Goal: Task Accomplishment & Management: Manage account settings

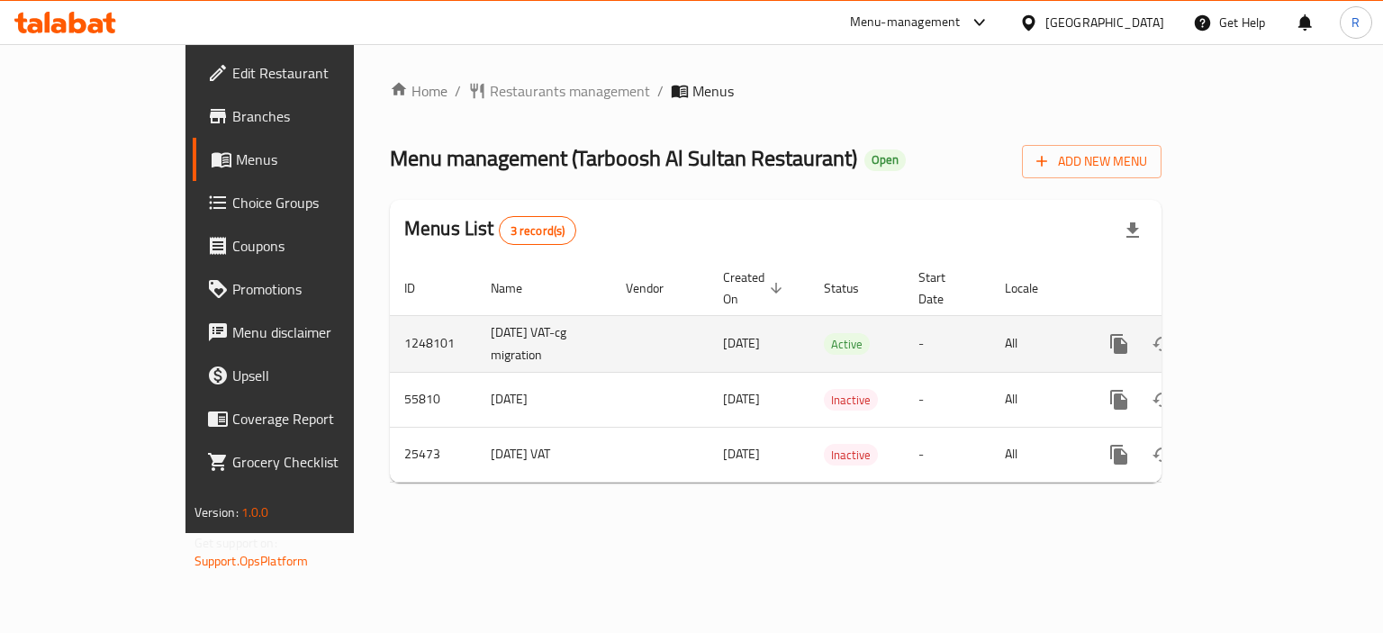
click at [1260, 333] on icon "enhanced table" at bounding box center [1249, 344] width 22 height 22
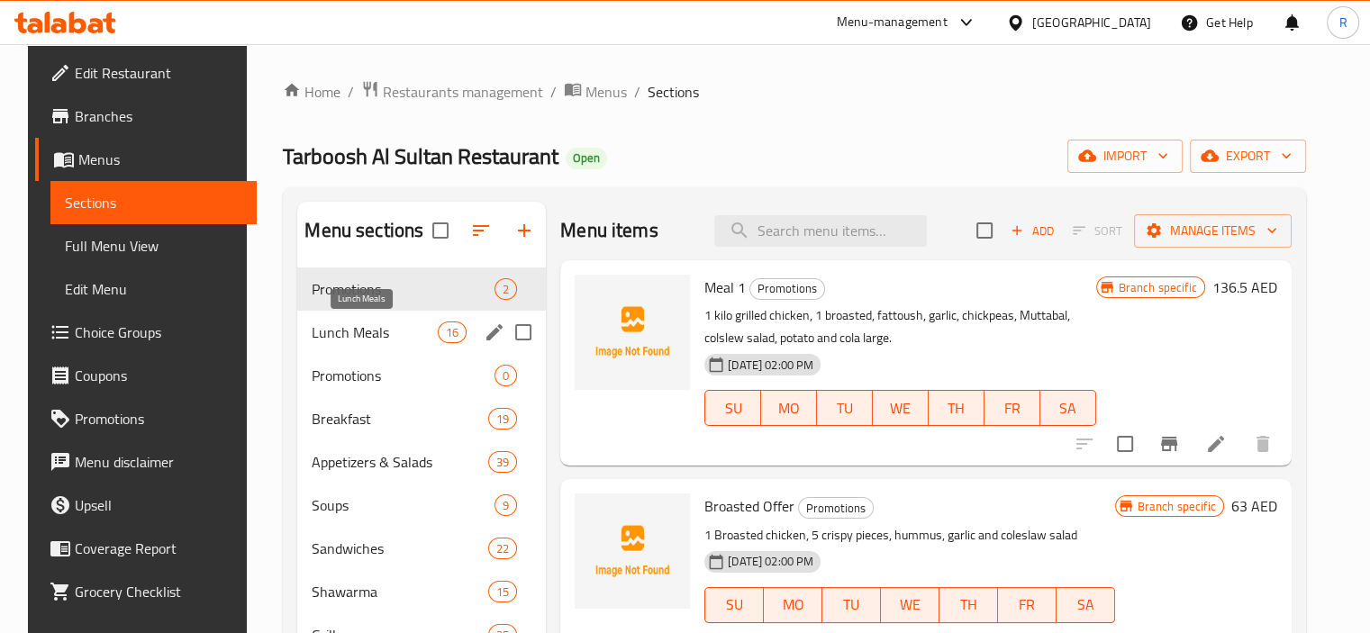
click at [370, 334] on span "Lunch Meals" at bounding box center [375, 333] width 126 height 22
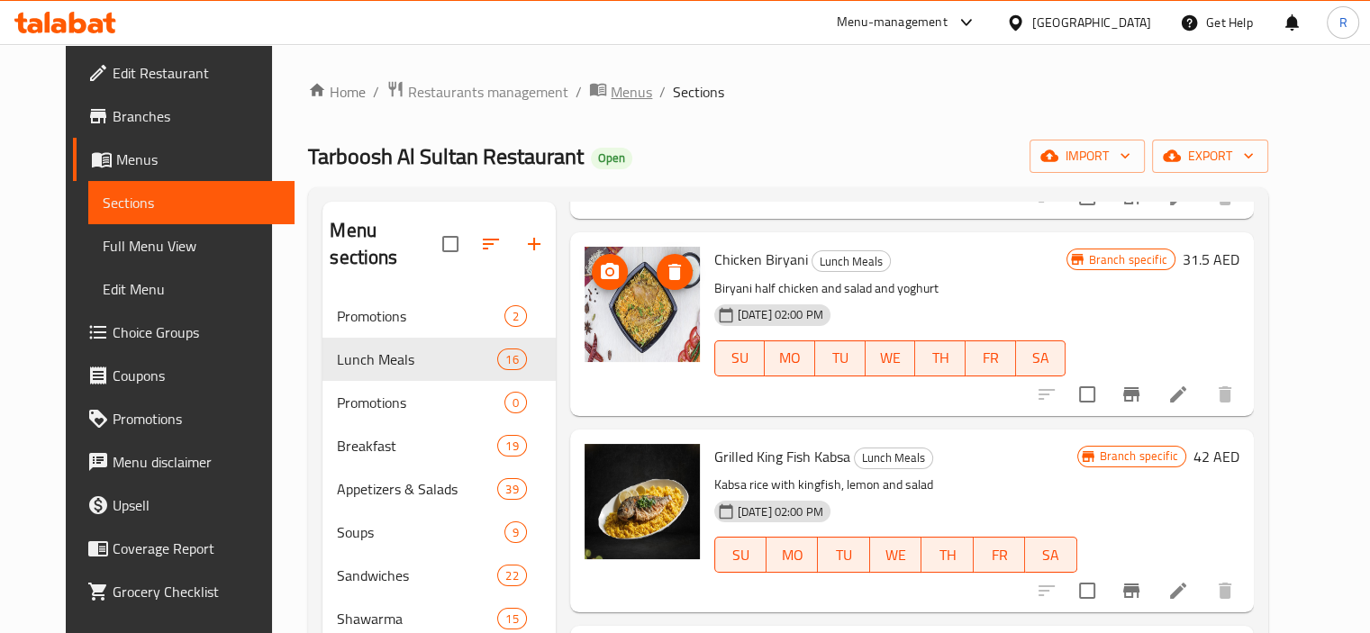
scroll to position [811, 0]
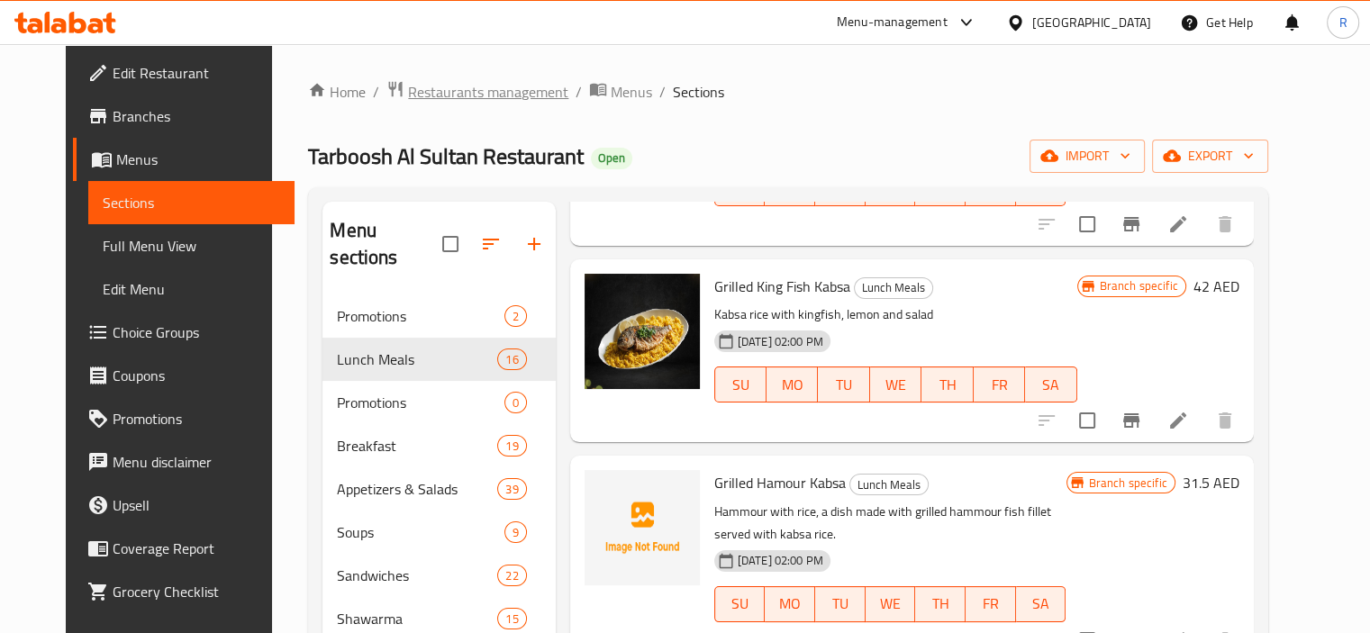
click at [436, 98] on span "Restaurants management" at bounding box center [488, 92] width 160 height 22
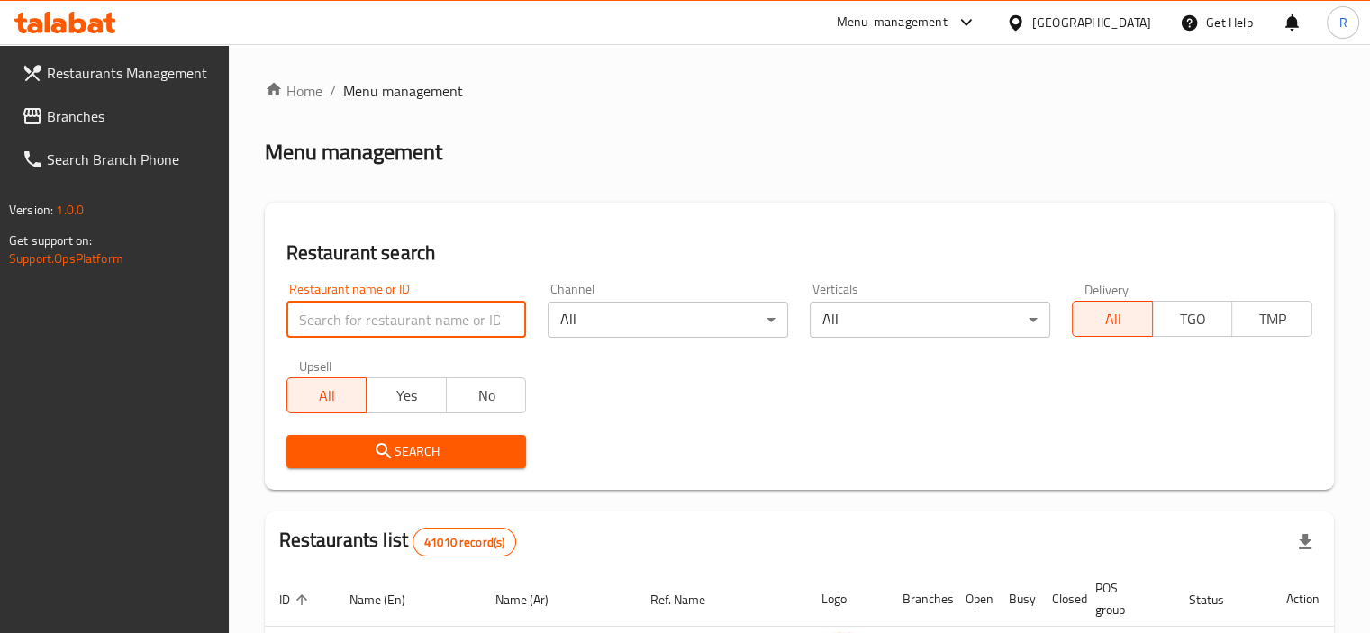
click at [425, 311] on input "search" at bounding box center [406, 320] width 240 height 36
paste input "680404"
type input "680404"
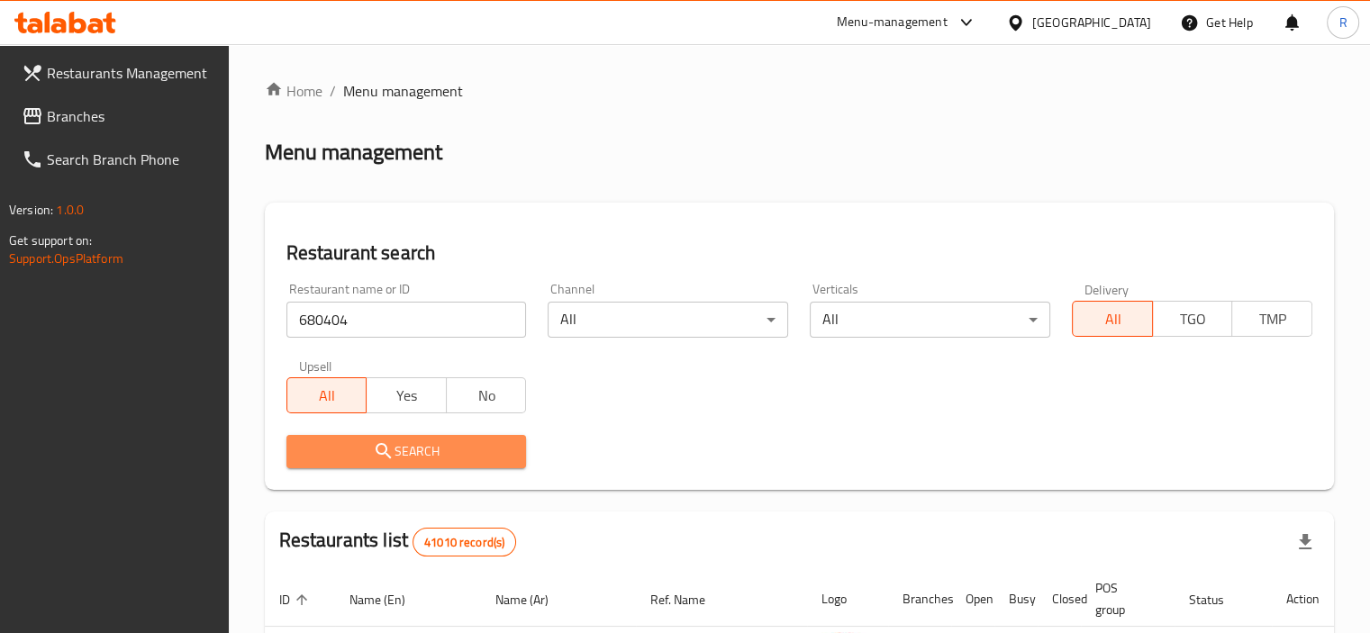
drag, startPoint x: 461, startPoint y: 413, endPoint x: 699, endPoint y: 405, distance: 237.9
click at [432, 449] on span "Search" at bounding box center [407, 451] width 212 height 23
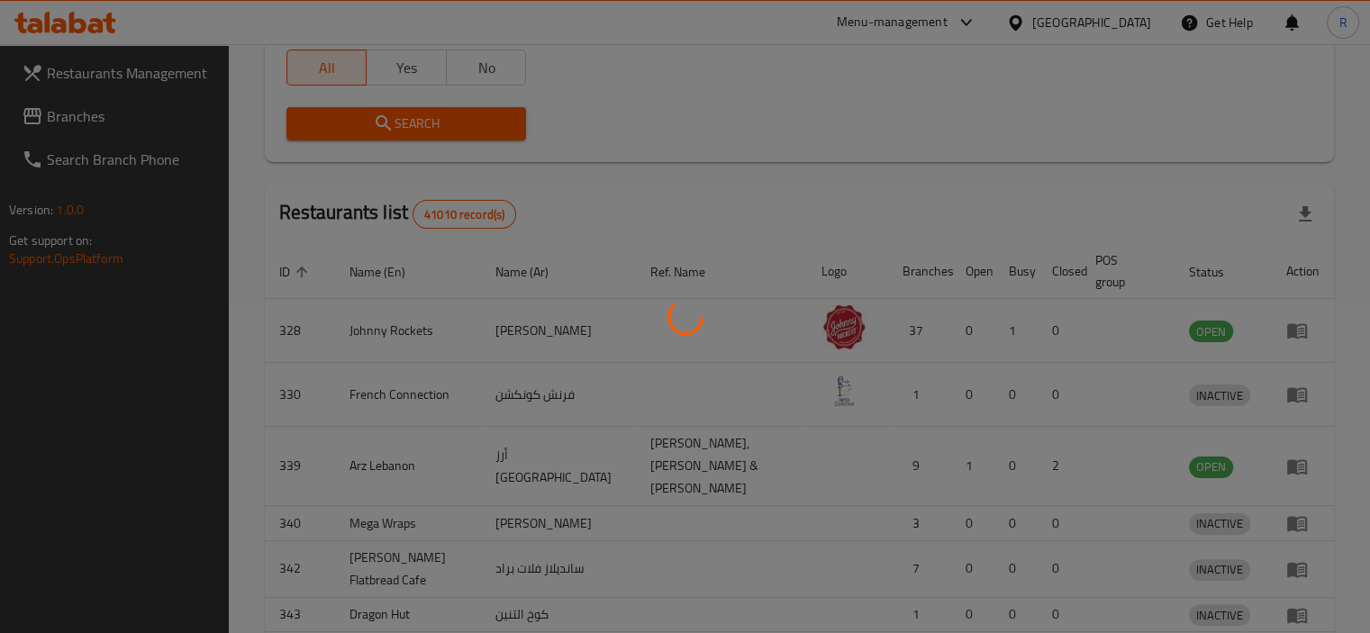
scroll to position [155, 0]
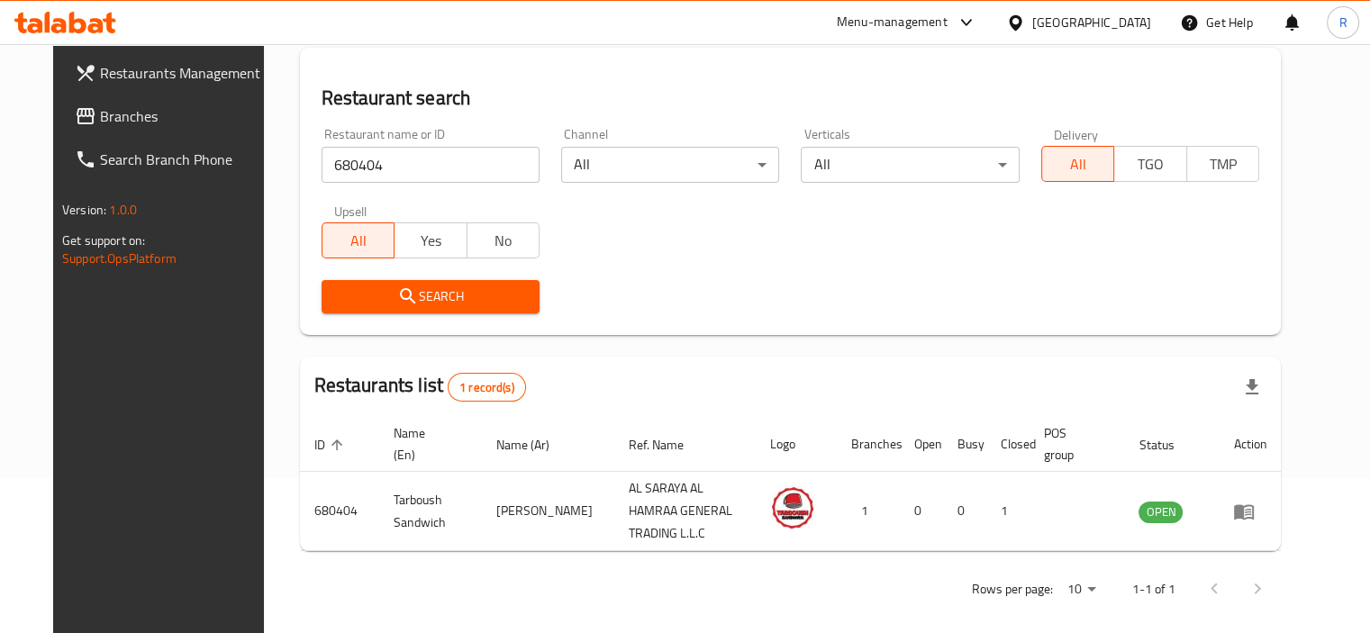
drag, startPoint x: 681, startPoint y: 298, endPoint x: 686, endPoint y: 427, distance: 128.9
click at [688, 302] on div "Search" at bounding box center [791, 296] width 960 height 55
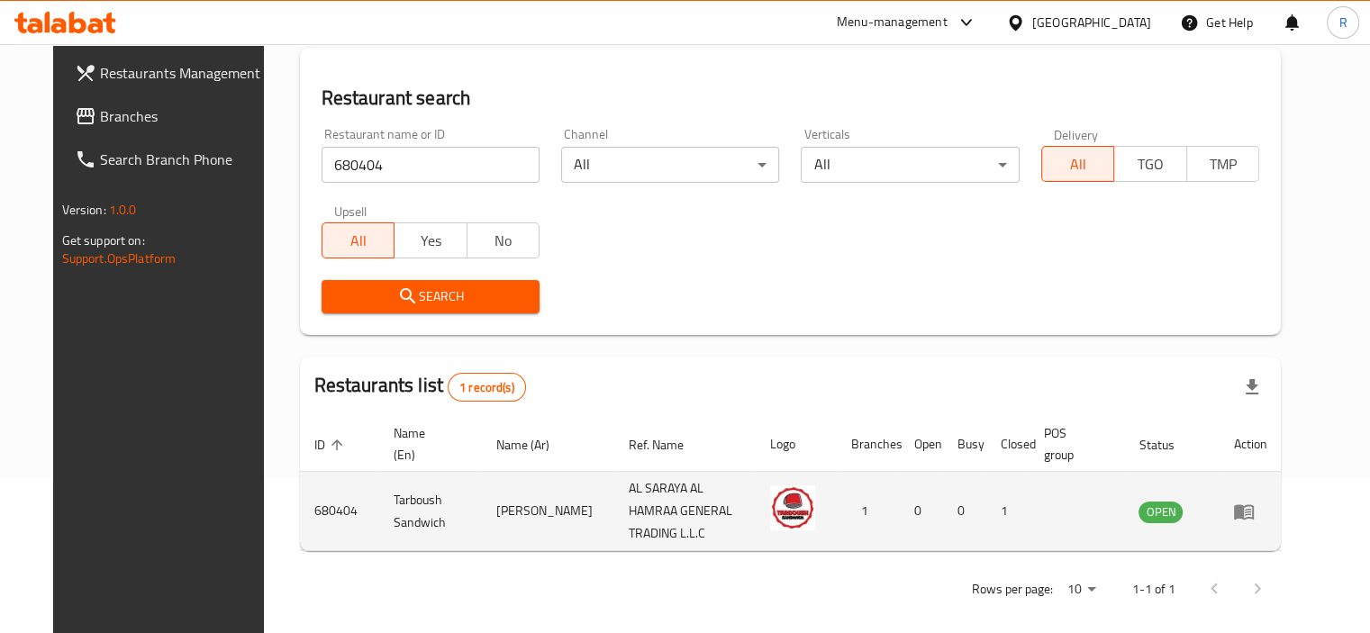
click at [1254, 505] on icon "enhanced table" at bounding box center [1244, 511] width 20 height 15
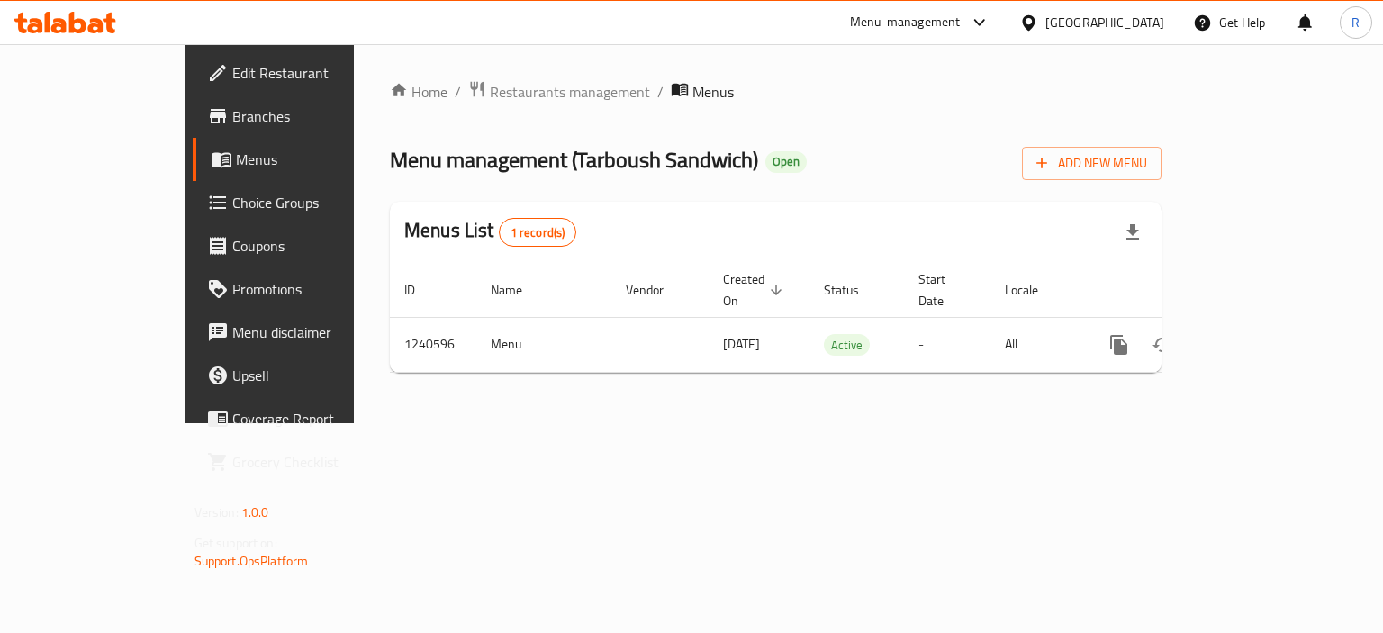
click at [232, 69] on span "Edit Restaurant" at bounding box center [317, 73] width 170 height 22
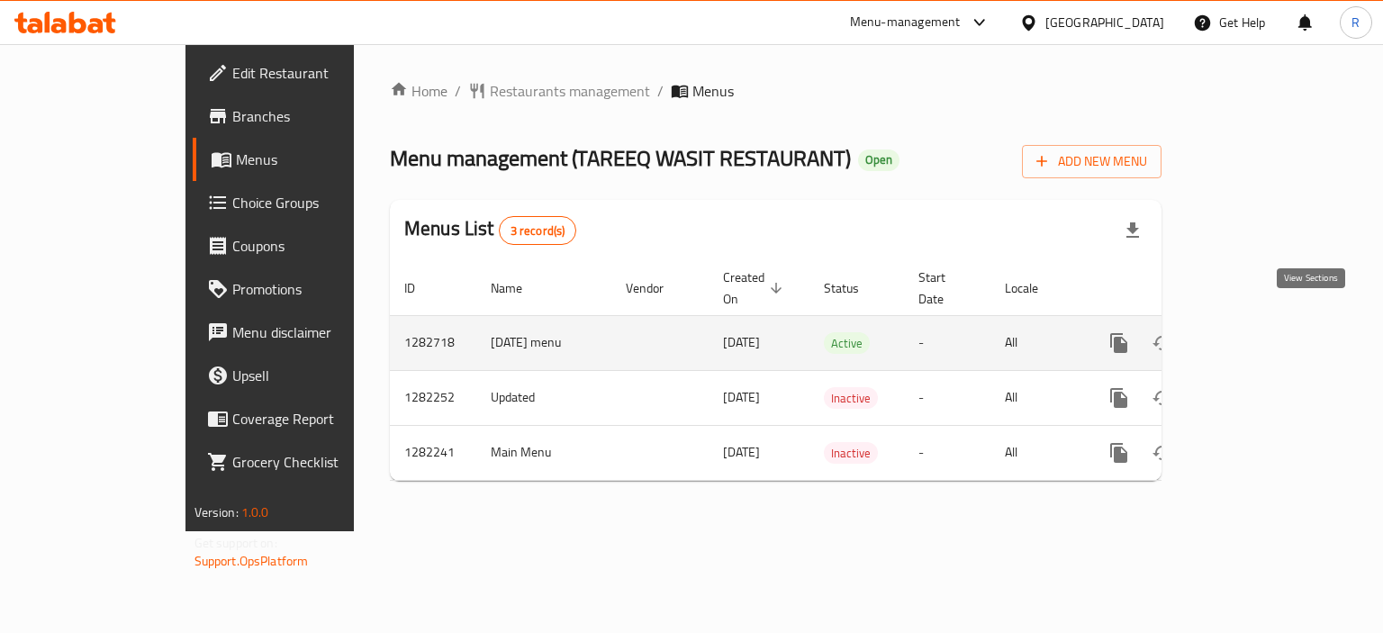
click at [1260, 332] on icon "enhanced table" at bounding box center [1249, 343] width 22 height 22
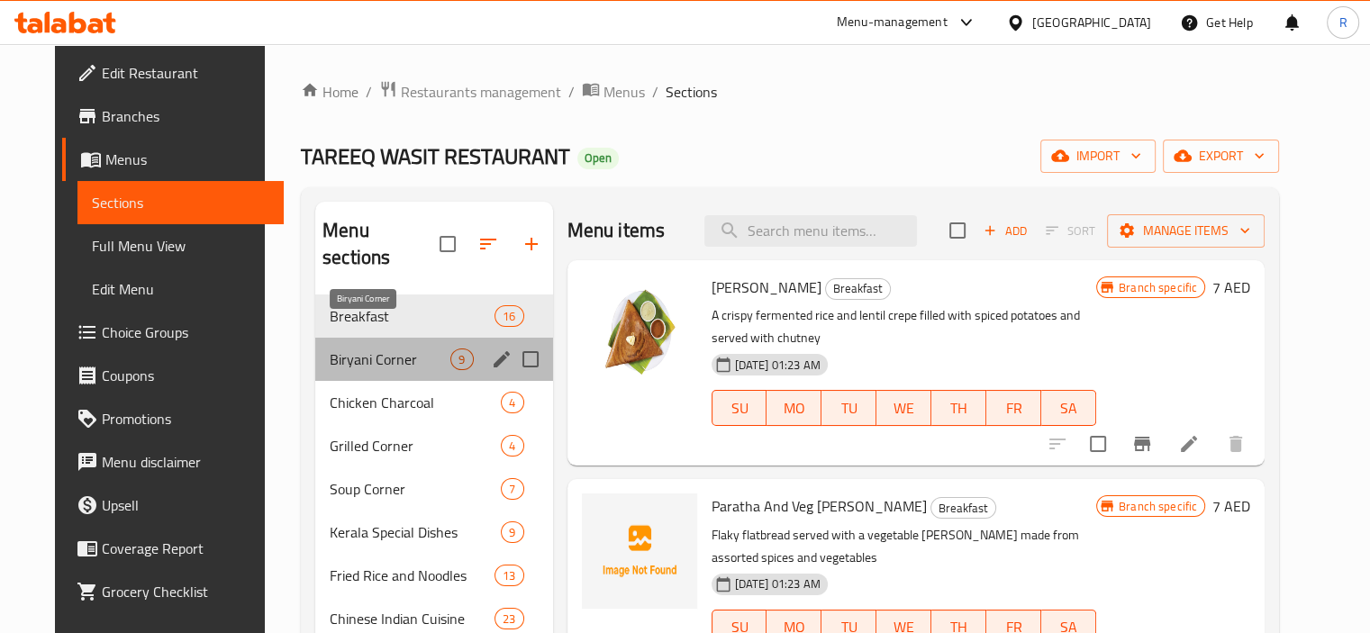
click at [368, 349] on span "Biryani Corner" at bounding box center [390, 360] width 121 height 22
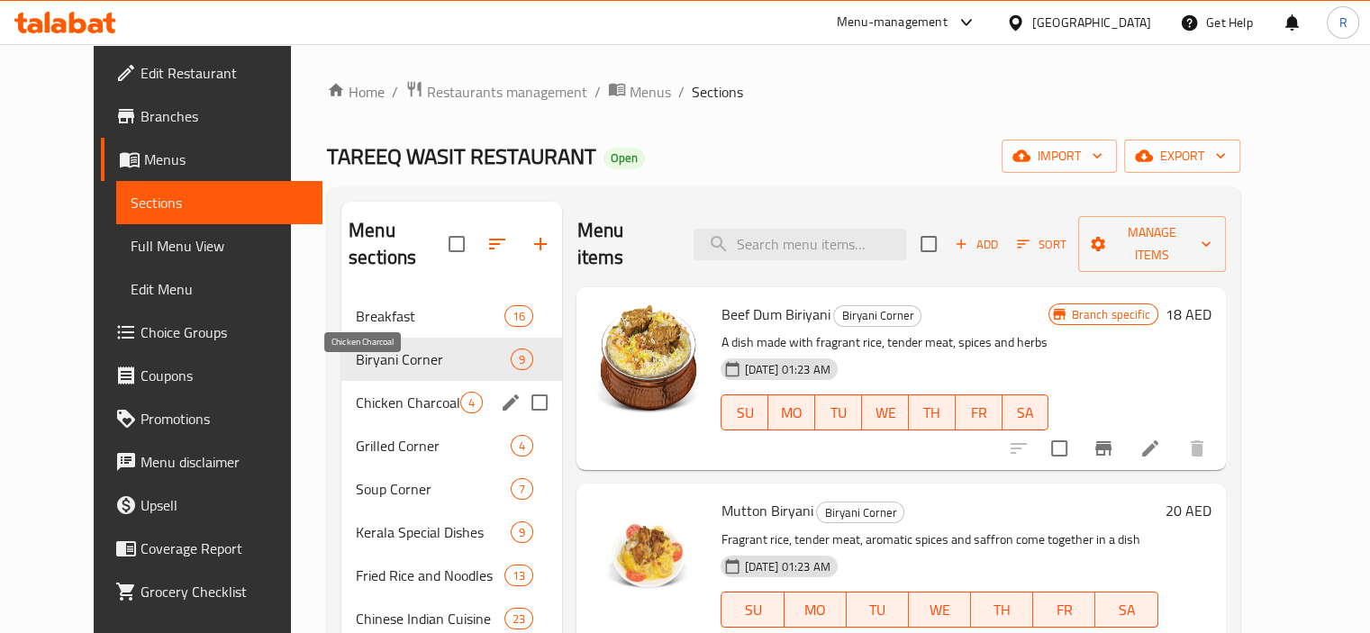
click at [357, 392] on span "Chicken Charcoal" at bounding box center [408, 403] width 104 height 22
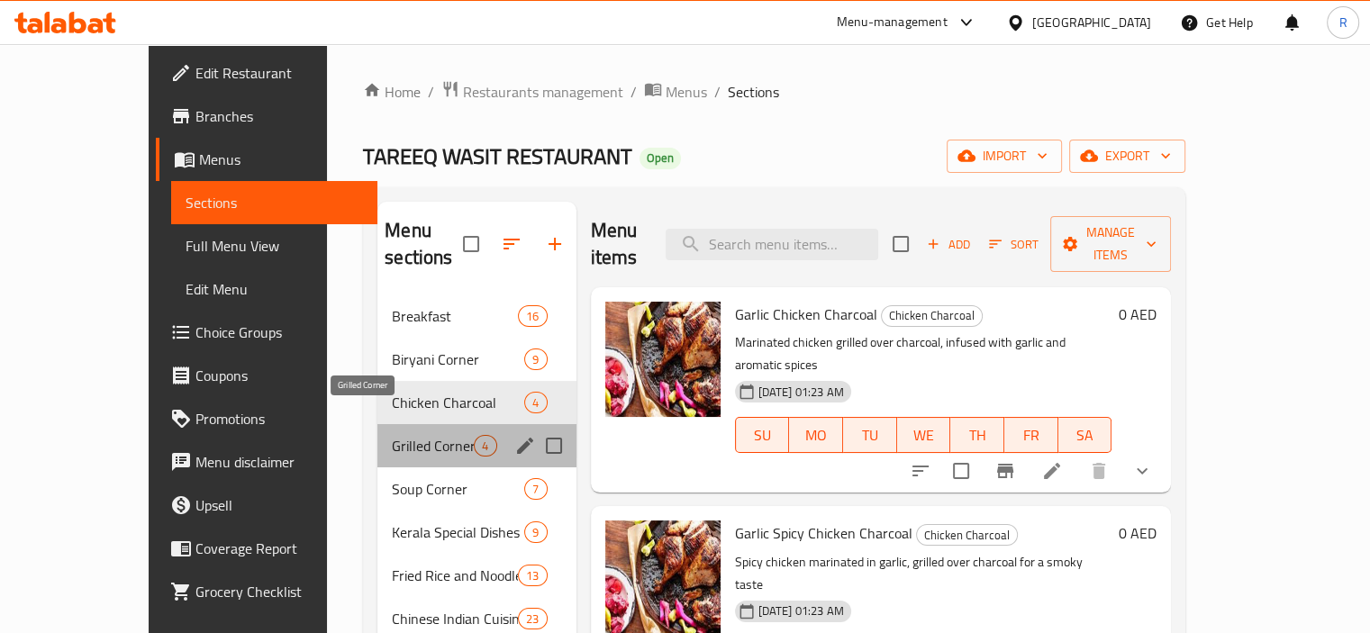
click at [392, 435] on span "Grilled Corner" at bounding box center [433, 446] width 82 height 22
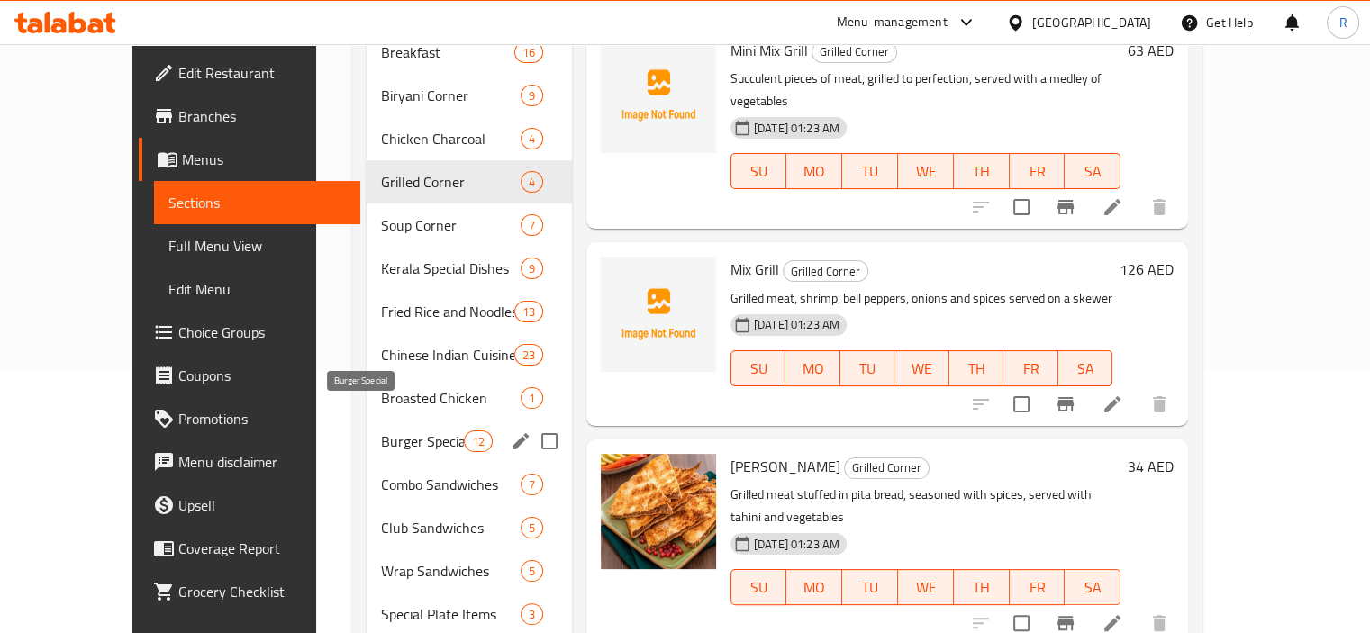
scroll to position [270, 0]
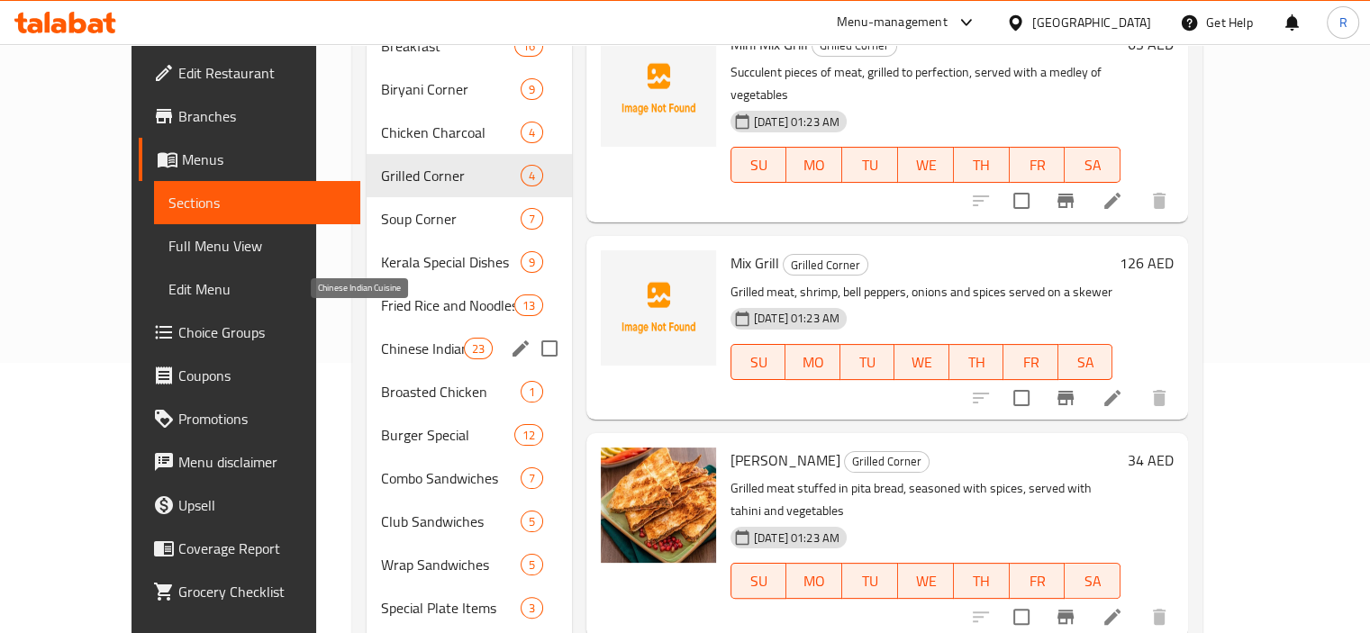
click at [381, 338] on span "Chinese Indian Cuisine" at bounding box center [422, 349] width 83 height 22
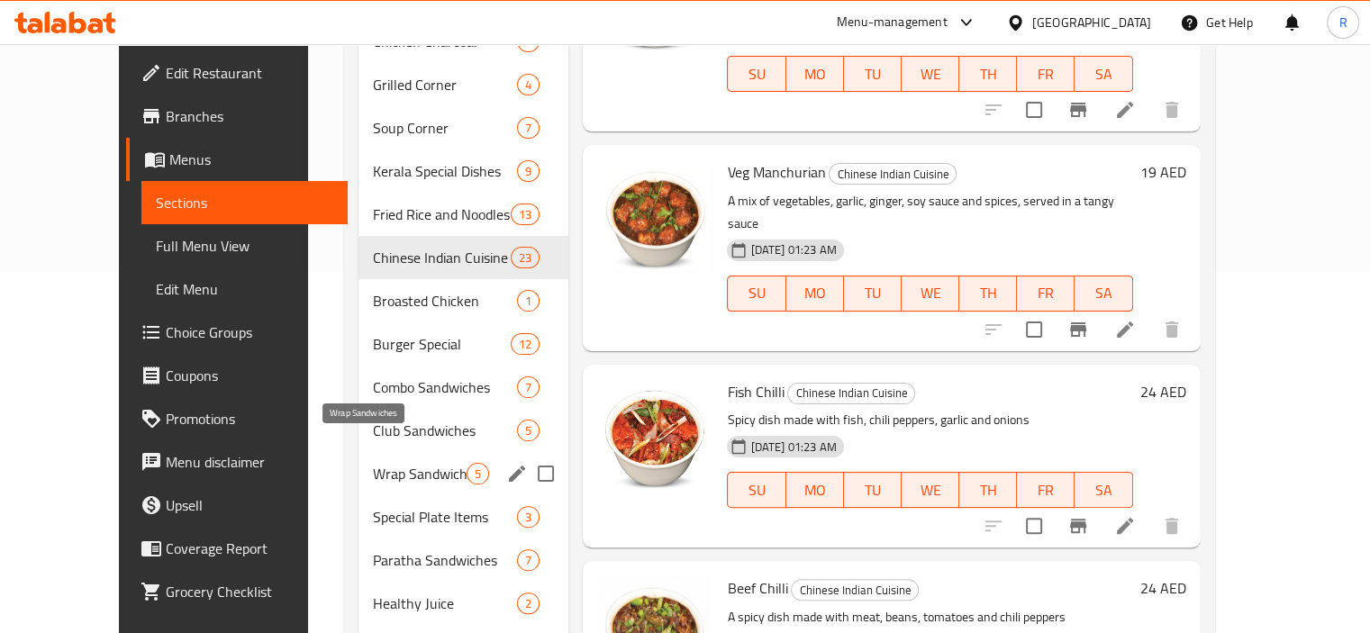
scroll to position [329, 0]
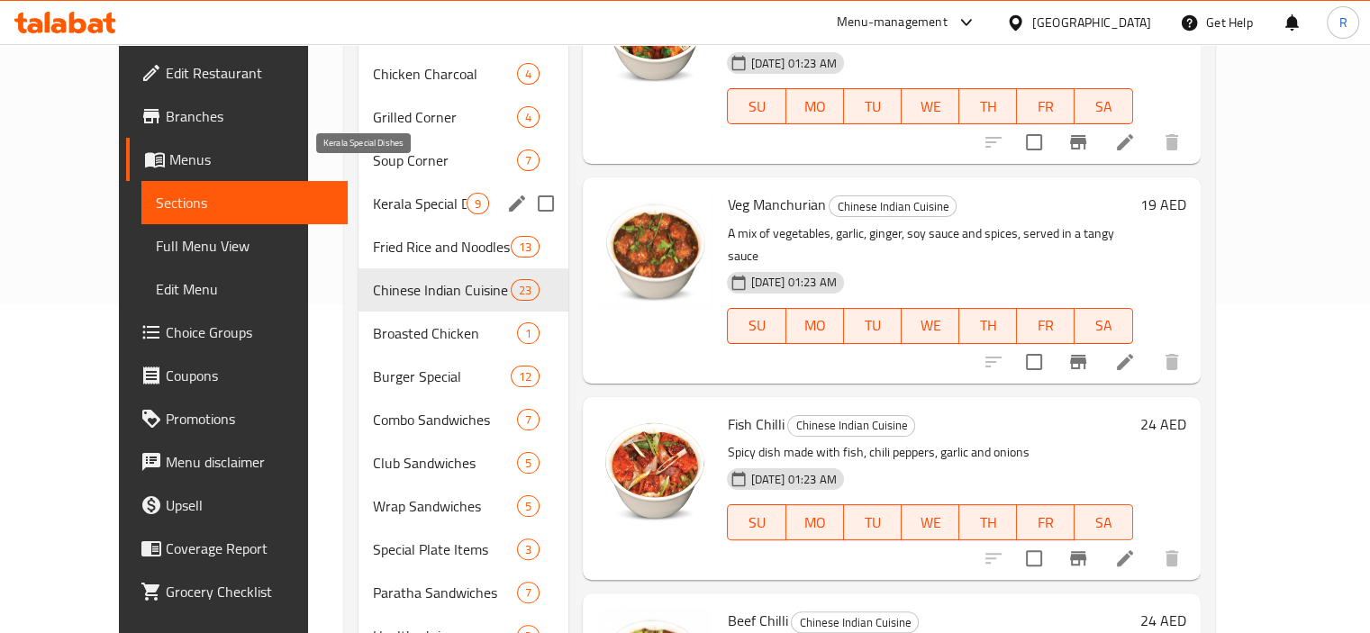
click at [394, 193] on span "Kerala Special Dishes" at bounding box center [420, 204] width 95 height 22
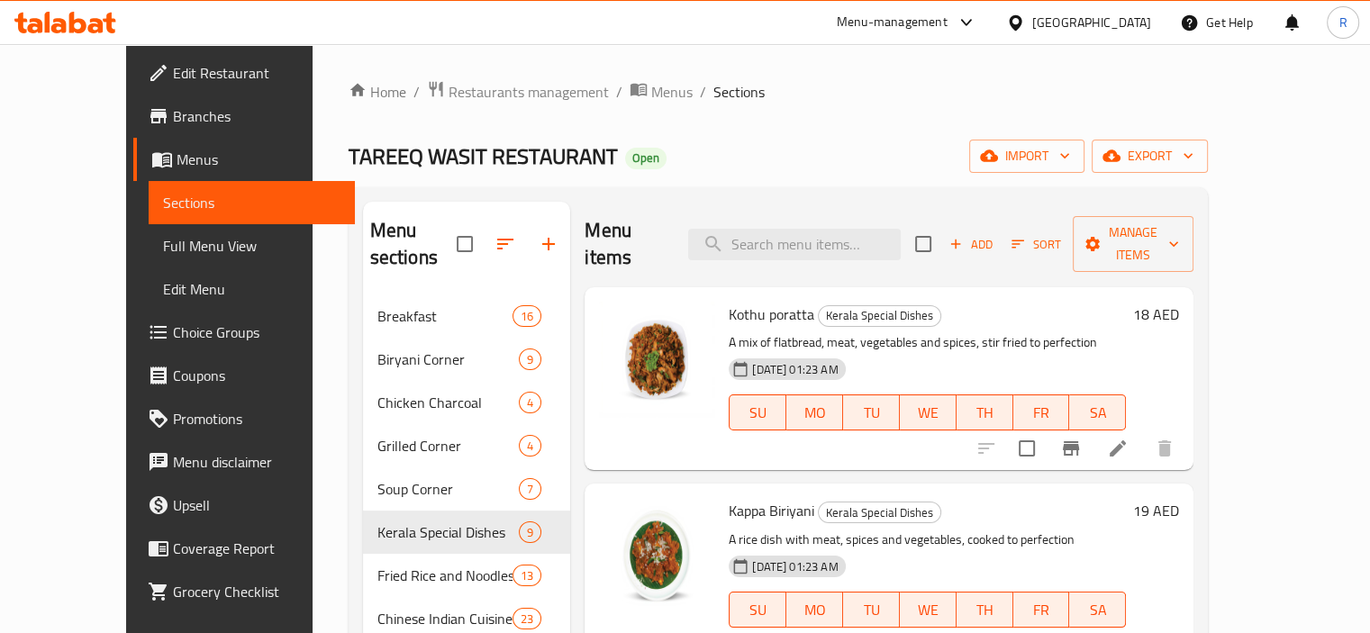
click at [173, 69] on span "Edit Restaurant" at bounding box center [257, 73] width 168 height 22
